Goal: Find specific page/section: Find specific page/section

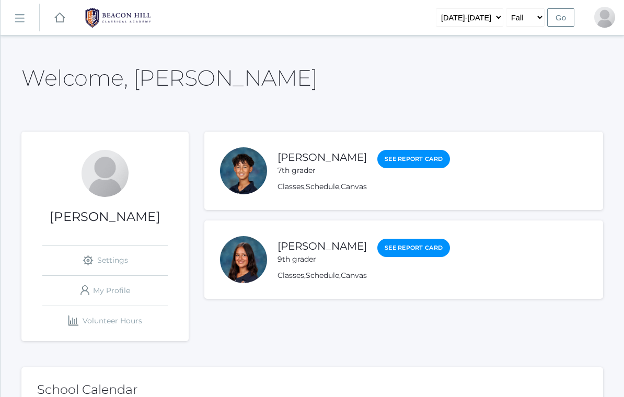
click at [289, 185] on link "Classes" at bounding box center [291, 186] width 27 height 9
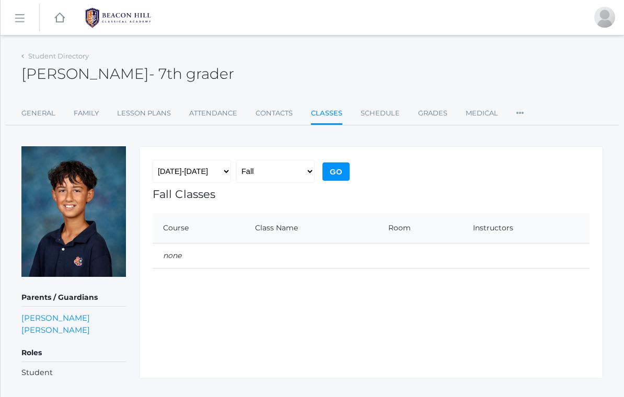
click at [32, 53] on link "Student Directory" at bounding box center [58, 56] width 61 height 8
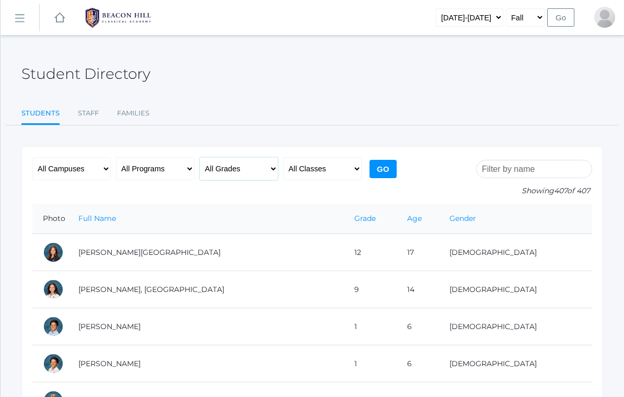
click at [216, 167] on select "All Grades Grammar - Kindergarten - 1st Grade - 2nd Grade - 3rd Grade - 4th Gra…" at bounding box center [239, 168] width 78 height 23
select select "7"
click at [339, 174] on select "All Classes Grammar - *KIND - Kindergarten AM - *KIND - Kindergarten PM - *KNDC…" at bounding box center [322, 168] width 78 height 23
click at [347, 164] on select "All Classes Grammar - *KIND - Kindergarten AM - *KIND - Kindergarten PM - *KNDC…" at bounding box center [322, 168] width 78 height 23
select select "2063"
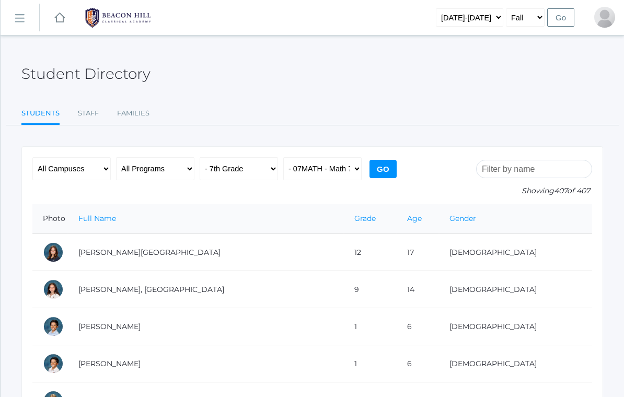
click at [383, 163] on input "Go" at bounding box center [383, 169] width 27 height 18
